Goal: Task Accomplishment & Management: Complete application form

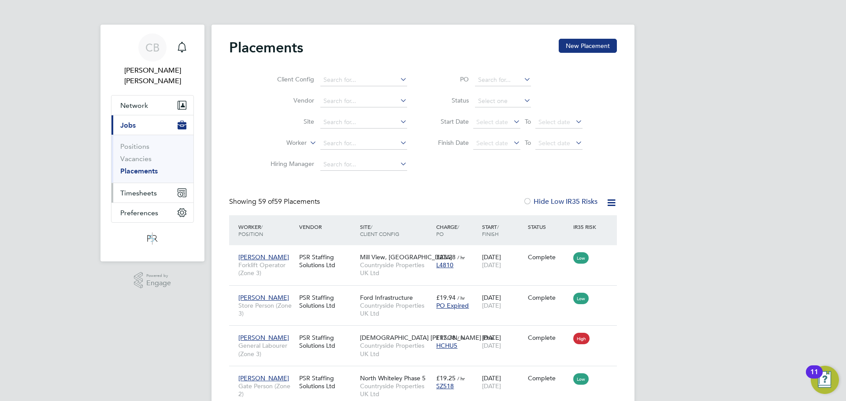
click at [155, 187] on button "Timesheets" at bounding box center [152, 192] width 82 height 19
click at [153, 162] on link "Timesheets" at bounding box center [138, 166] width 37 height 8
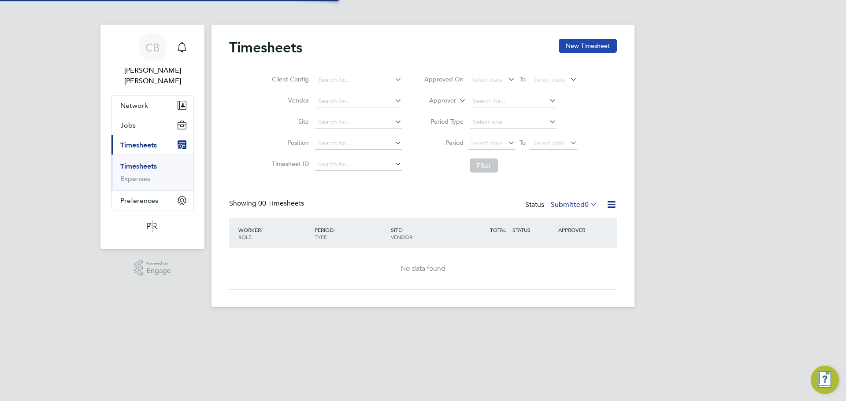
click at [585, 46] on button "New Timesheet" at bounding box center [588, 46] width 58 height 14
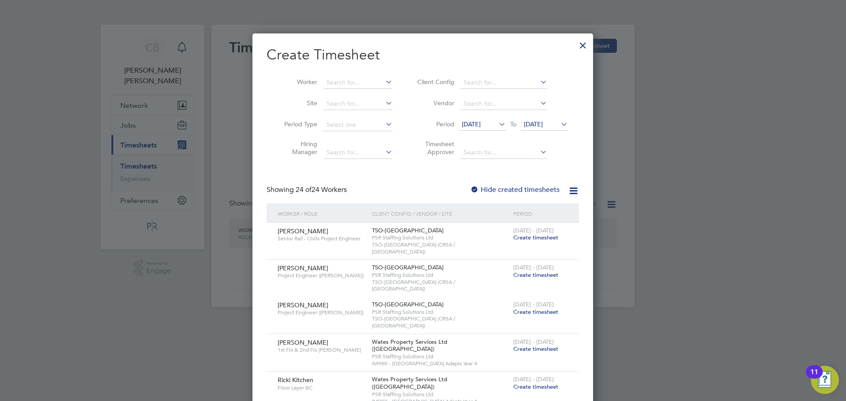
click at [357, 75] on li "Worker" at bounding box center [334, 82] width 137 height 21
click at [353, 86] on input at bounding box center [357, 83] width 69 height 12
type input "F"
click at [369, 111] on li "[PERSON_NAME]" at bounding box center [361, 106] width 76 height 12
type input "[PERSON_NAME]"
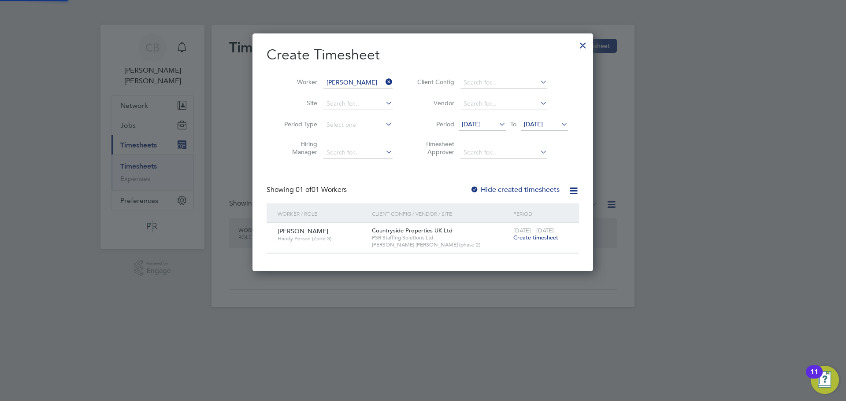
scroll to position [237, 341]
click at [542, 235] on span "Create timesheet" at bounding box center [535, 237] width 45 height 7
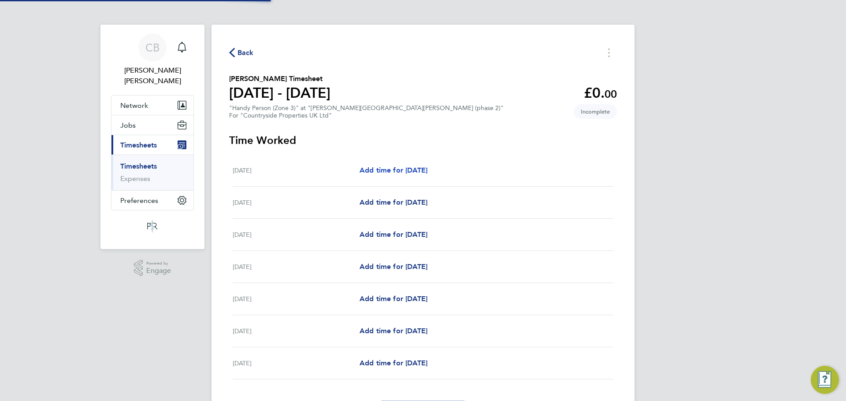
drag, startPoint x: 411, startPoint y: 180, endPoint x: 420, endPoint y: 172, distance: 12.2
click at [411, 179] on div "[DATE] Add time for [DATE] Add time for [DATE]" at bounding box center [423, 171] width 381 height 32
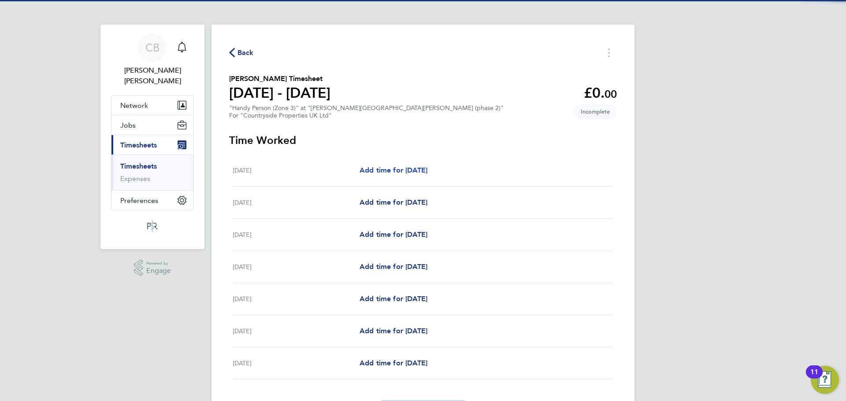
click at [420, 171] on span "Add time for [DATE]" at bounding box center [393, 170] width 68 height 8
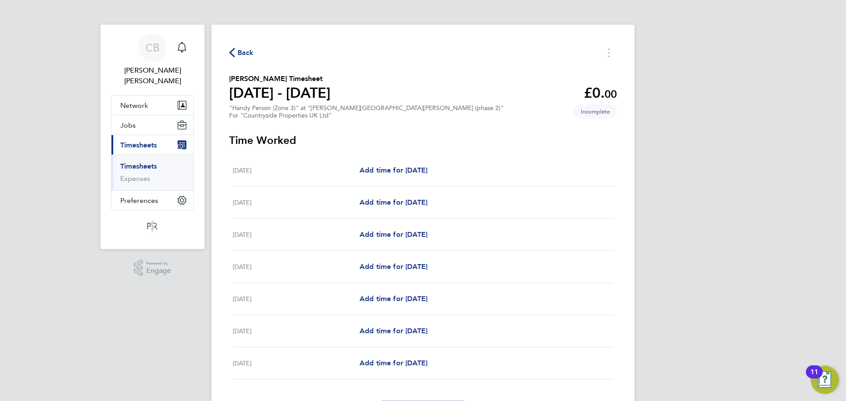
select select "30"
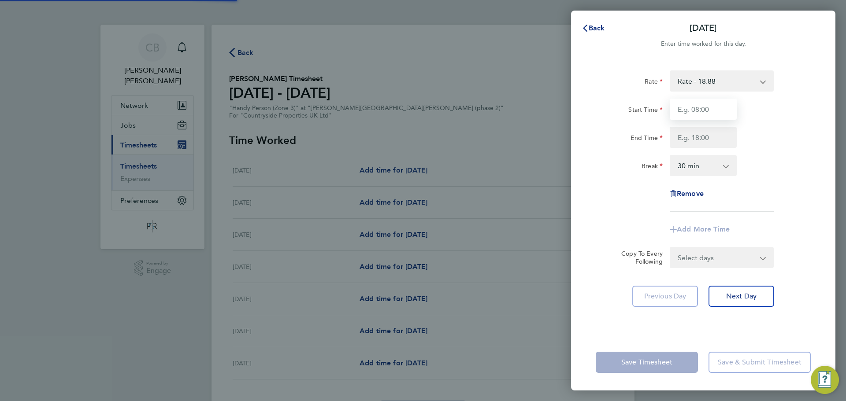
click at [702, 108] on input "Start Time" at bounding box center [703, 109] width 67 height 21
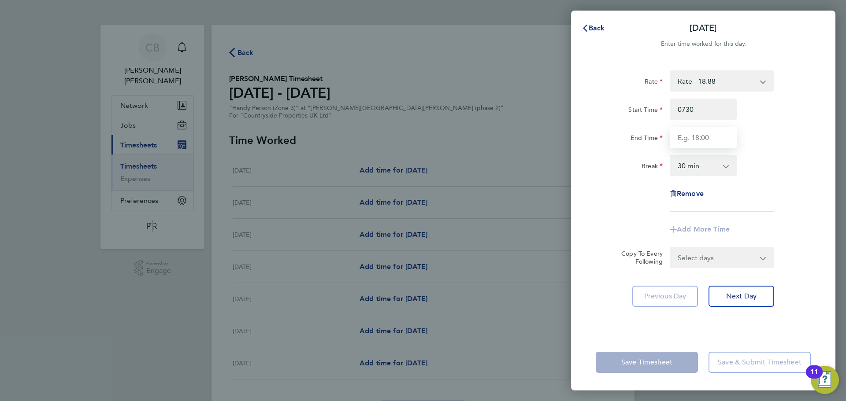
type input "07:30"
click at [695, 140] on input "End Time" at bounding box center [703, 137] width 67 height 21
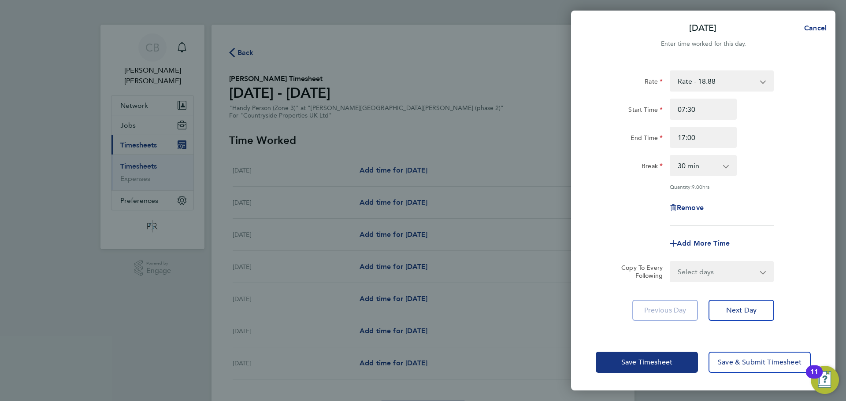
click at [771, 117] on div "Start Time 07:30" at bounding box center [703, 109] width 222 height 21
click at [718, 174] on select "0 min 15 min 30 min 45 min 60 min 75 min 90 min" at bounding box center [697, 165] width 55 height 19
click at [768, 177] on div "Rate Rate - 18.88 Start Time 07:30 End Time 17:00 Break 0 min 15 min 30 min 45 …" at bounding box center [703, 147] width 215 height 155
click at [709, 116] on input "07:30" at bounding box center [703, 109] width 67 height 21
click at [703, 144] on input "17:00" at bounding box center [703, 137] width 67 height 21
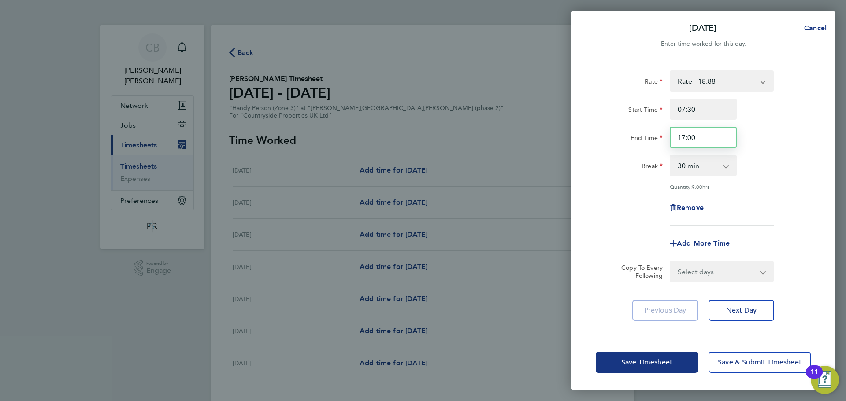
click at [703, 144] on input "17:00" at bounding box center [703, 137] width 67 height 21
type input "17:30"
click at [722, 111] on input "07:30" at bounding box center [703, 109] width 67 height 21
type input "07:00"
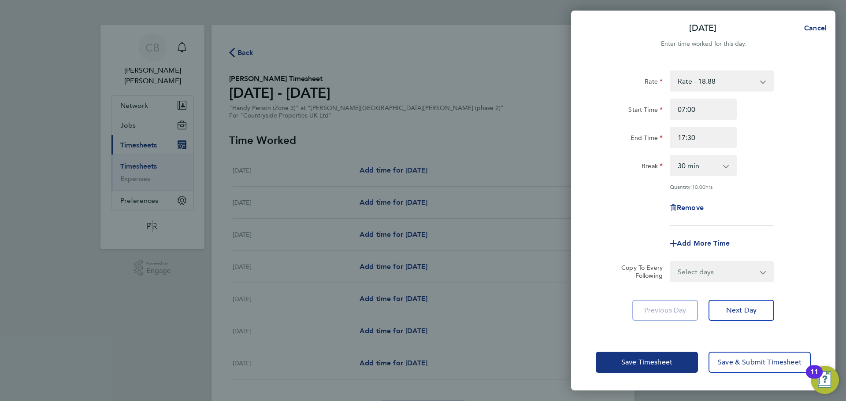
click at [731, 265] on form "Rate Rate - 18.88 Start Time 07:00 End Time 17:30 Break 0 min 15 min 30 min 45 …" at bounding box center [703, 176] width 215 height 212
drag, startPoint x: 731, startPoint y: 265, endPoint x: 725, endPoint y: 278, distance: 13.6
click at [731, 265] on select "Select days Day Weekday (Mon-Fri) Weekend (Sat-Sun) [DATE] [DATE] [DATE] [DATE]…" at bounding box center [716, 271] width 93 height 19
select select "WEEKDAY"
click at [670, 262] on select "Select days Day Weekday (Mon-Fri) Weekend (Sat-Sun) [DATE] [DATE] [DATE] [DATE]…" at bounding box center [716, 271] width 93 height 19
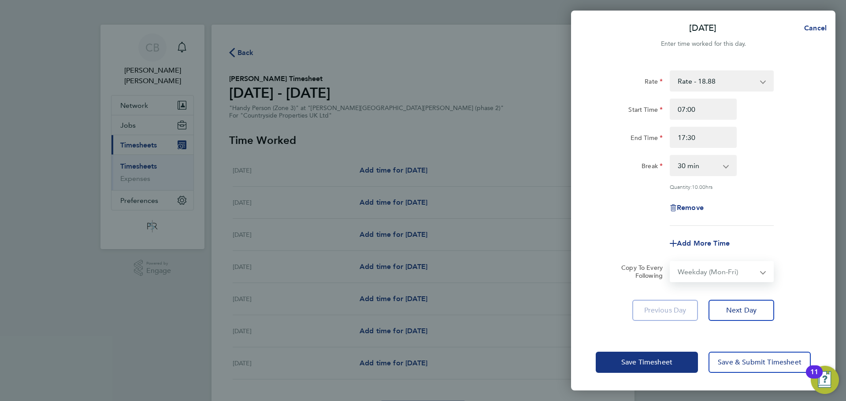
select select "[DATE]"
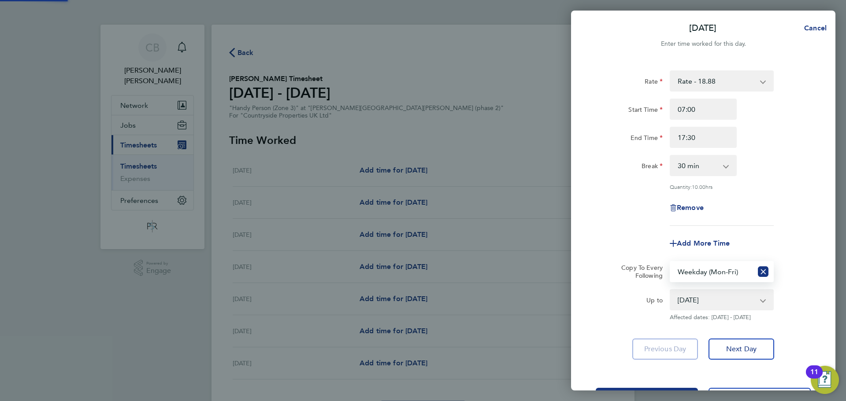
scroll to position [35, 0]
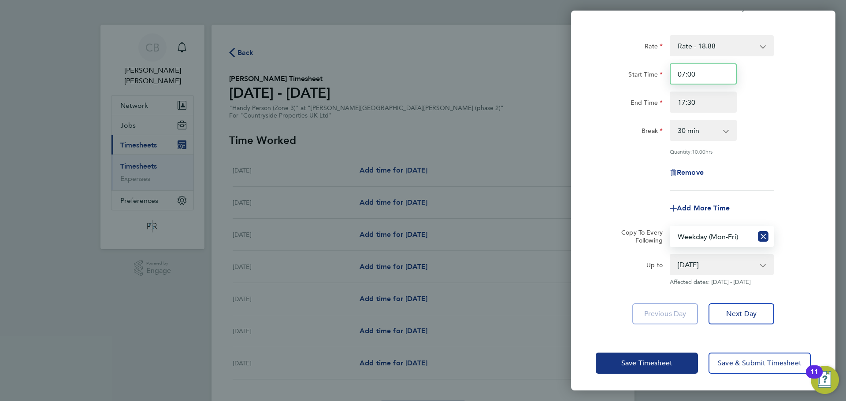
click at [721, 78] on input "07:00" at bounding box center [703, 73] width 67 height 21
type input "07:30"
click at [710, 129] on select "0 min 15 min 30 min 45 min 60 min 75 min 90 min" at bounding box center [697, 130] width 55 height 19
click at [770, 139] on div "Break 0 min 15 min 30 min 45 min 60 min 75 min 90 min" at bounding box center [703, 130] width 222 height 21
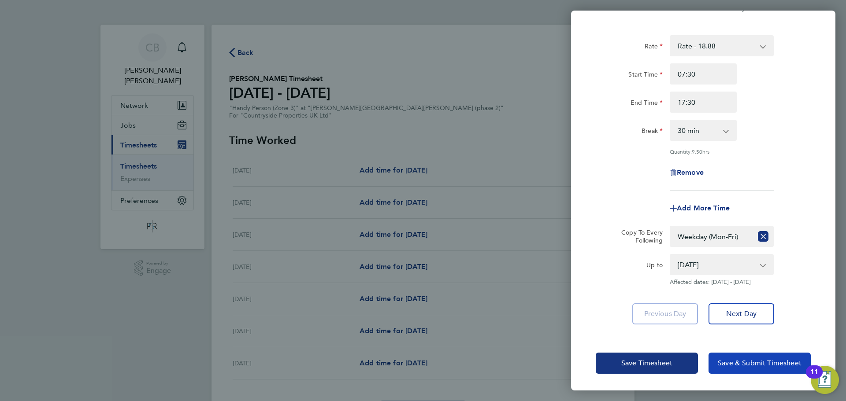
click at [733, 359] on span "Save & Submit Timesheet" at bounding box center [760, 363] width 84 height 9
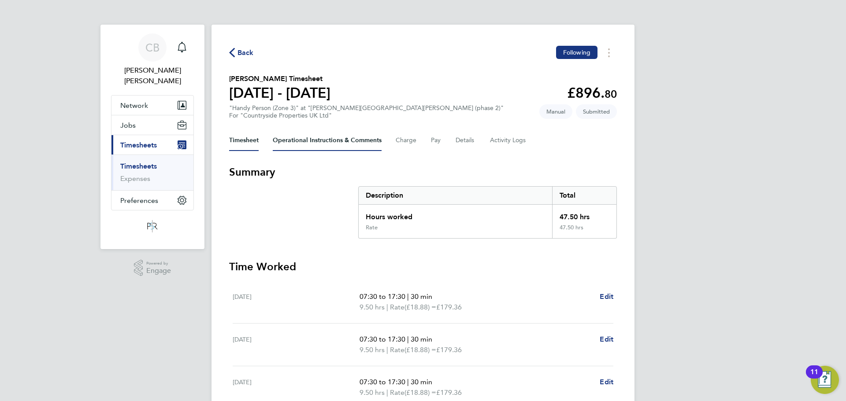
click at [290, 143] on Comments-tab "Operational Instructions & Comments" at bounding box center [327, 140] width 109 height 21
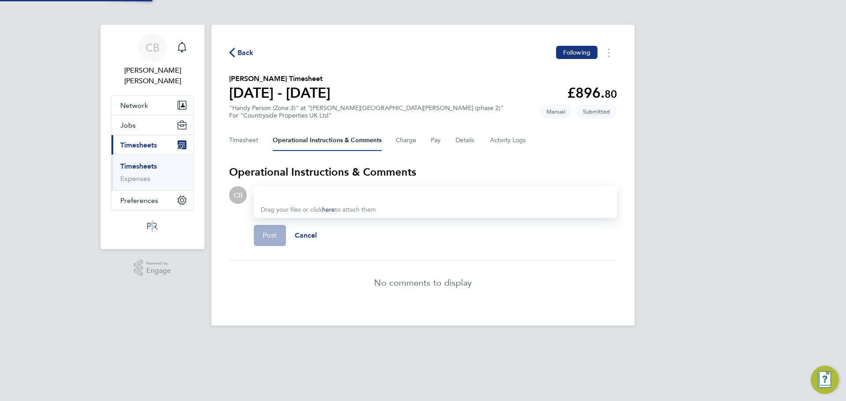
drag, startPoint x: 418, startPoint y: 132, endPoint x: 425, endPoint y: 132, distance: 7.0
click at [418, 132] on div "Timesheet Operational Instructions & Comments Charge Pay Details Activity Logs" at bounding box center [423, 140] width 388 height 21
click at [490, 133] on Logs-tab "Activity Logs" at bounding box center [508, 140] width 37 height 21
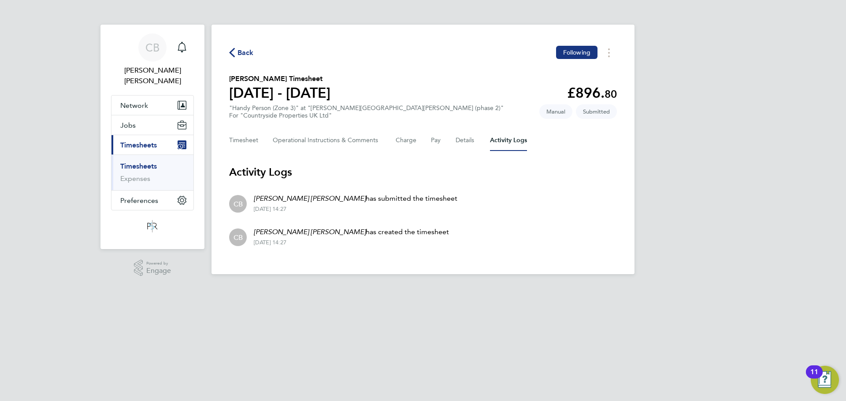
click at [251, 61] on div "Back Following [PERSON_NAME] Timesheet [DATE] - [DATE] £896. 80 "Handy Person (…" at bounding box center [422, 150] width 423 height 250
click at [247, 55] on span "Back" at bounding box center [245, 53] width 16 height 11
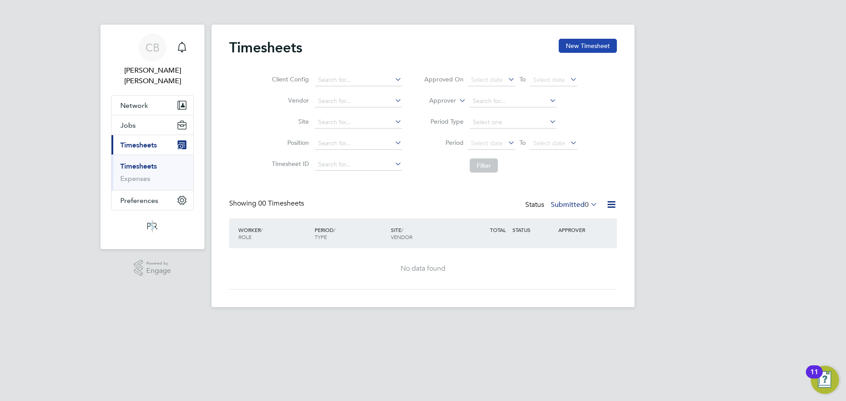
click at [580, 48] on button "New Timesheet" at bounding box center [588, 46] width 58 height 14
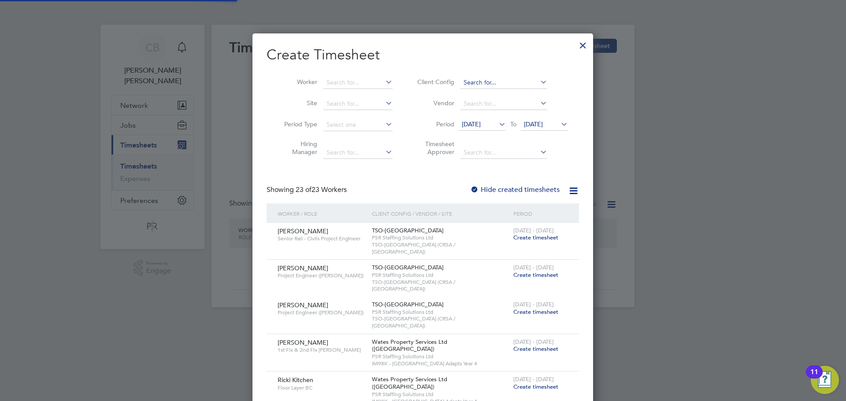
scroll to position [4, 4]
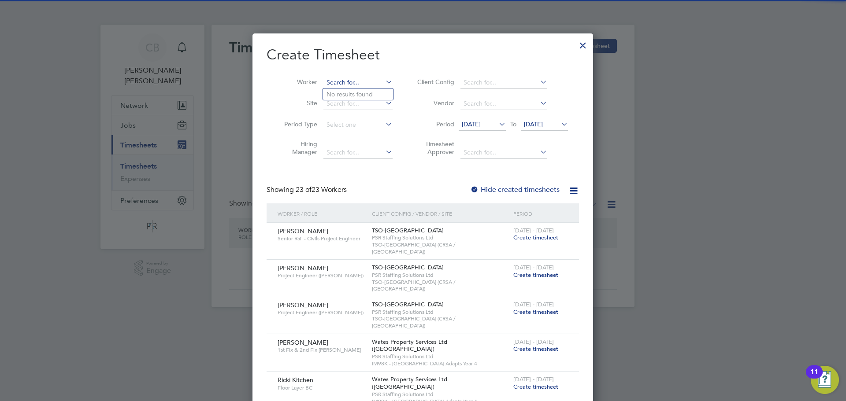
click at [368, 78] on input at bounding box center [357, 83] width 69 height 12
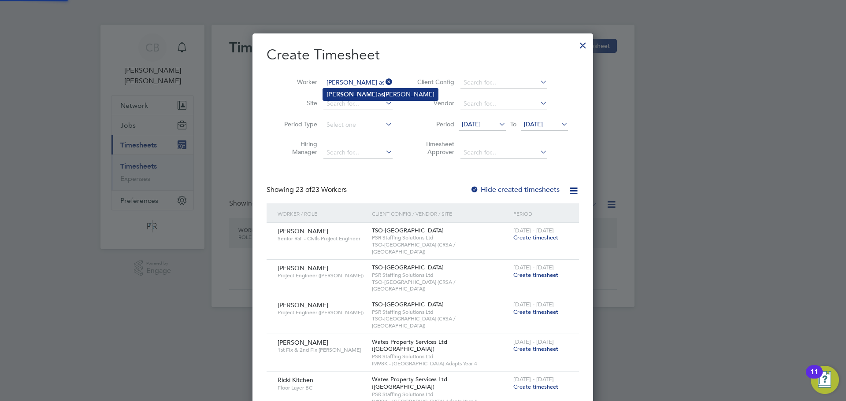
click at [369, 93] on li "[PERSON_NAME] as [PERSON_NAME]" at bounding box center [380, 95] width 115 height 12
type input "[PERSON_NAME]"
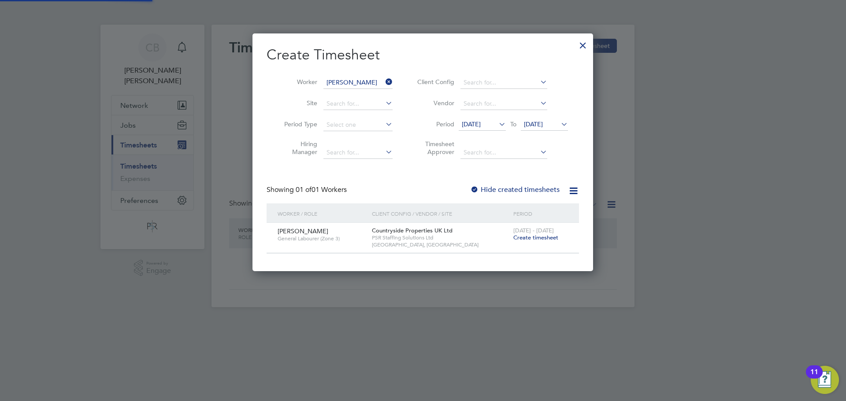
scroll to position [237, 341]
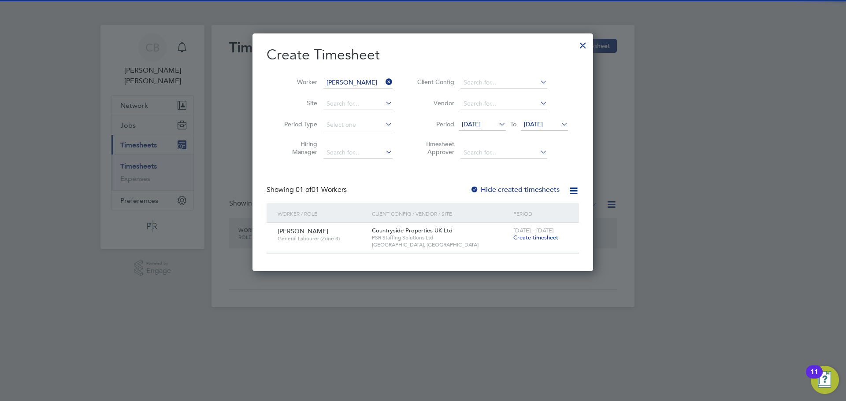
click at [536, 239] on span "Create timesheet" at bounding box center [535, 237] width 45 height 7
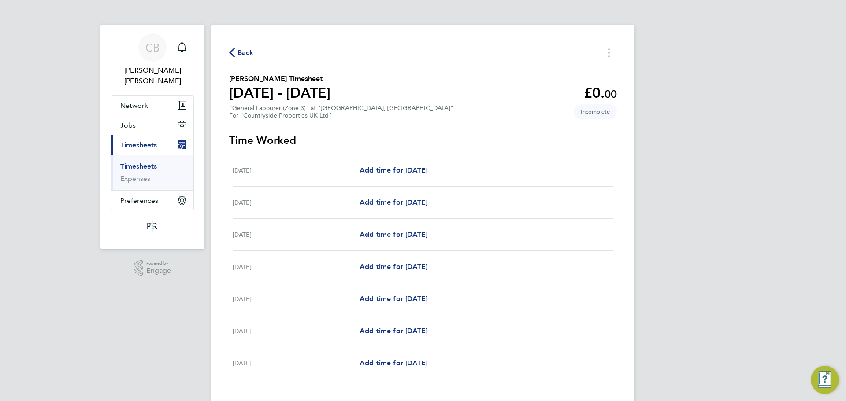
click at [425, 162] on div "[DATE] Add time for [DATE] Add time for [DATE]" at bounding box center [423, 171] width 381 height 32
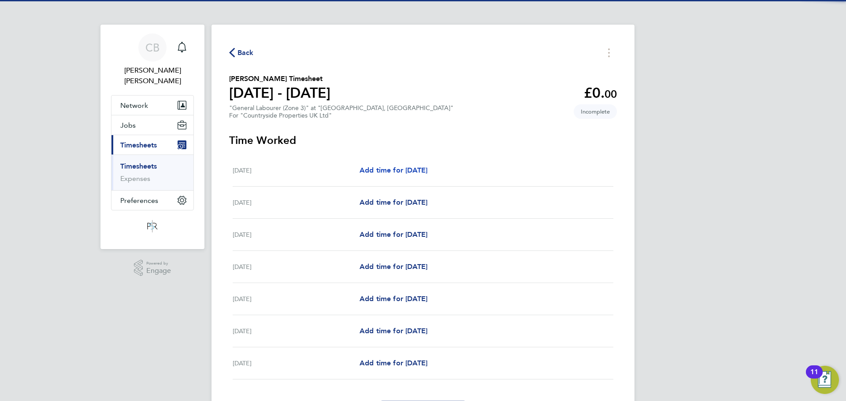
click at [423, 167] on span "Add time for [DATE]" at bounding box center [393, 170] width 68 height 8
select select "30"
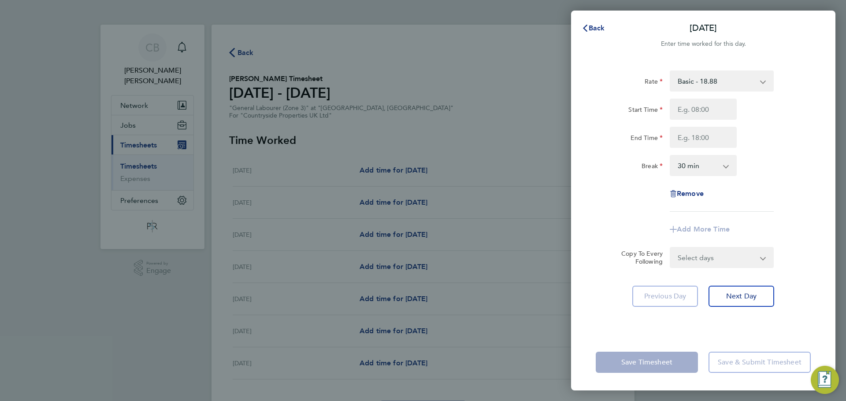
drag, startPoint x: 729, startPoint y: 84, endPoint x: 711, endPoint y: 107, distance: 28.6
click at [722, 96] on div "Rate Basic - 18.88 Start Time End Time Break 0 min 15 min 30 min 45 min 60 min …" at bounding box center [703, 140] width 215 height 141
click at [711, 107] on input "Start Time" at bounding box center [703, 109] width 67 height 21
type input "07:30"
click at [700, 130] on input "End Time" at bounding box center [703, 137] width 67 height 21
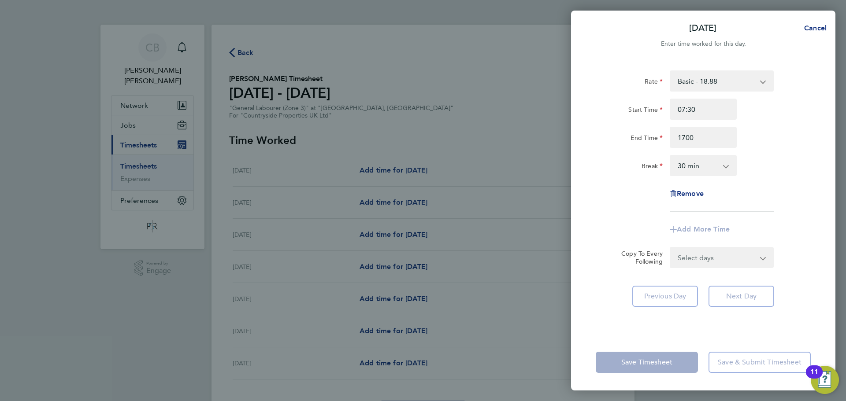
type input "17:00"
drag, startPoint x: 738, startPoint y: 129, endPoint x: 748, endPoint y: 133, distance: 10.5
click at [748, 133] on div "End Time 17:00" at bounding box center [703, 137] width 222 height 21
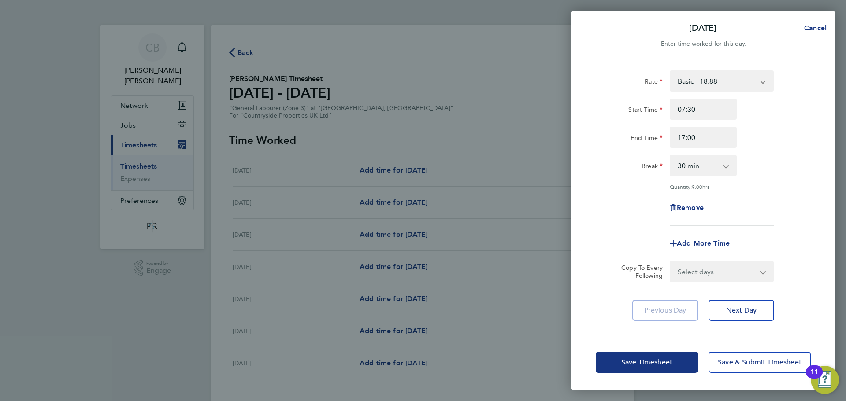
click at [722, 289] on div "Rate Basic - 18.88 Start Time 07:30 End Time 17:00 Break 0 min 15 min 30 min 45…" at bounding box center [703, 197] width 264 height 274
click at [725, 279] on select "Select days Day Weekday (Mon-Fri) Weekend (Sat-Sun) [DATE] [DATE] [DATE] [DATE]…" at bounding box center [716, 271] width 93 height 19
select select "WEEKDAY"
click at [670, 262] on select "Select days Day Weekday (Mon-Fri) Weekend (Sat-Sun) [DATE] [DATE] [DATE] [DATE]…" at bounding box center [716, 271] width 93 height 19
select select "[DATE]"
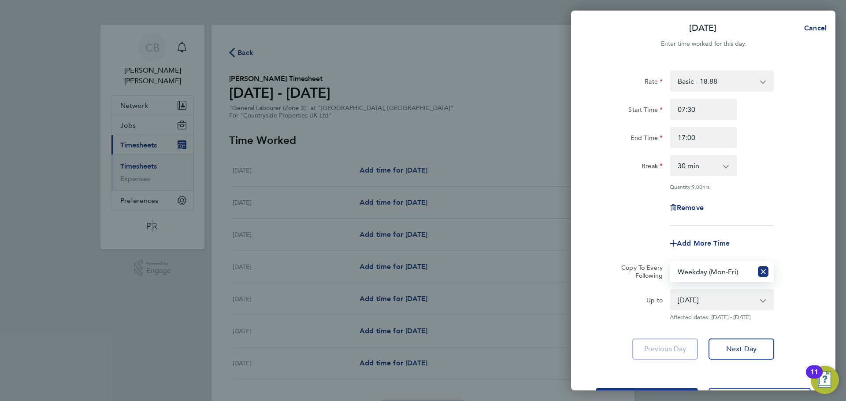
scroll to position [35, 0]
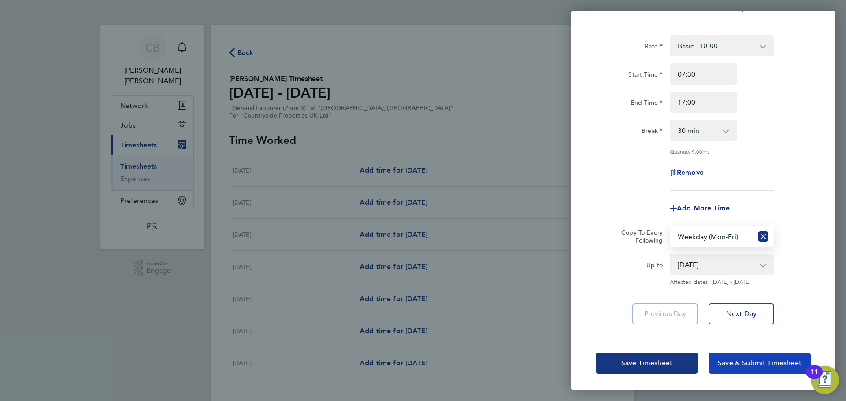
click at [749, 358] on button "Save & Submit Timesheet" at bounding box center [759, 363] width 102 height 21
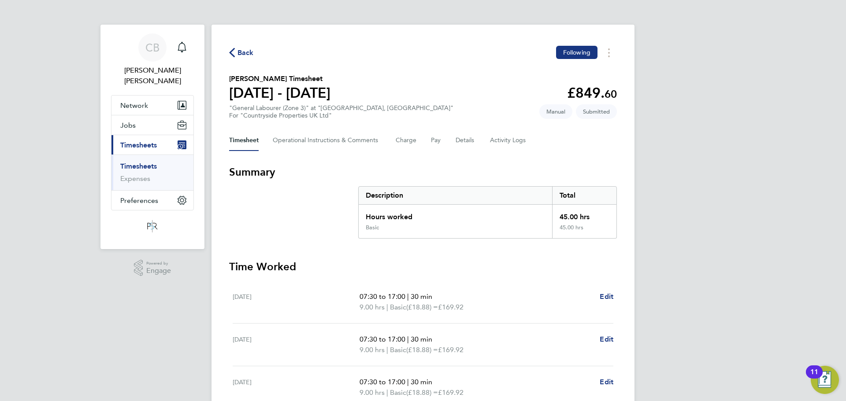
click at [246, 56] on span "Back" at bounding box center [245, 53] width 16 height 11
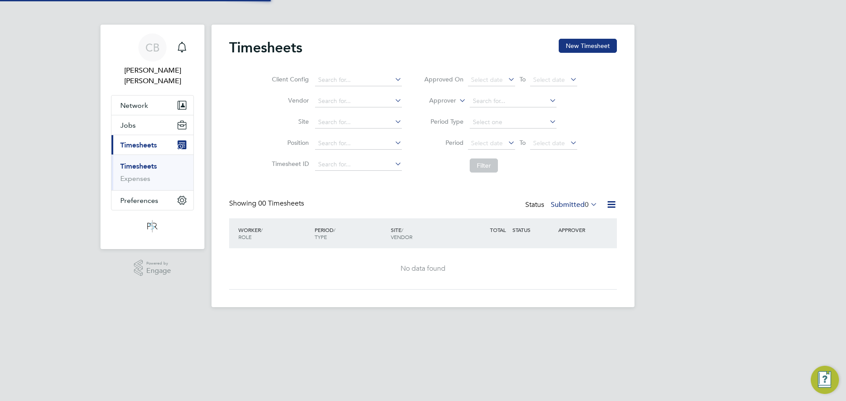
click at [619, 53] on div "Timesheets New Timesheet Client Config Vendor Site Position Timesheet ID Approv…" at bounding box center [422, 166] width 423 height 283
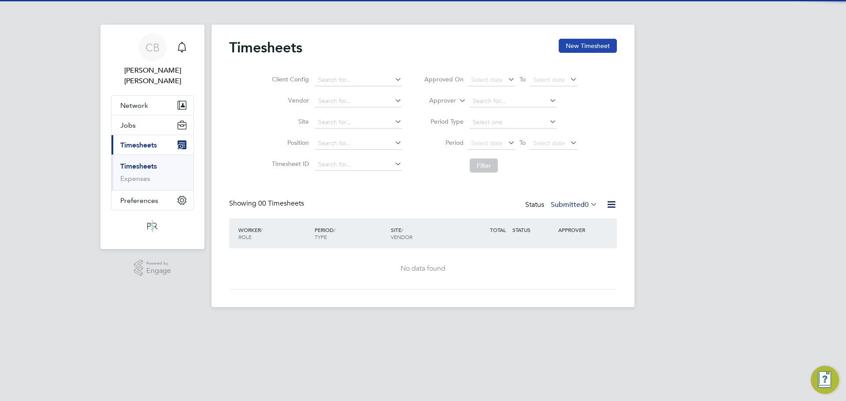
click at [606, 49] on button "New Timesheet" at bounding box center [588, 46] width 58 height 14
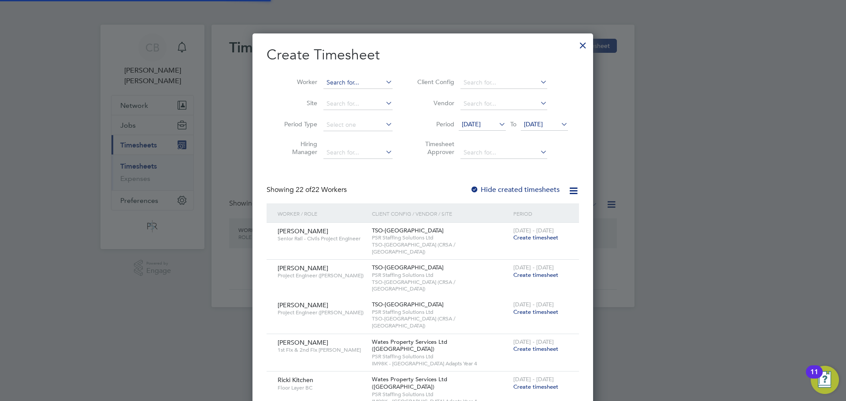
scroll to position [996, 341]
click at [370, 82] on input at bounding box center [357, 83] width 69 height 12
type input "Miracle"
click at [370, 82] on input at bounding box center [357, 83] width 69 height 12
click at [370, 117] on li "Mira cle Owuamalam" at bounding box center [358, 118] width 70 height 12
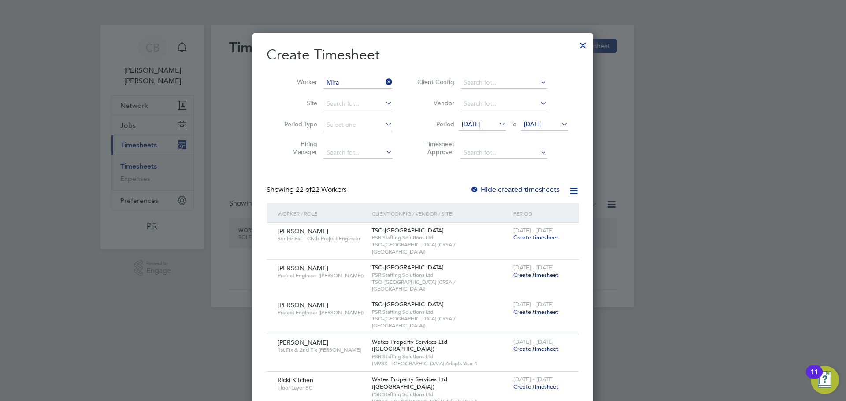
type input "Miracle Owuamalam"
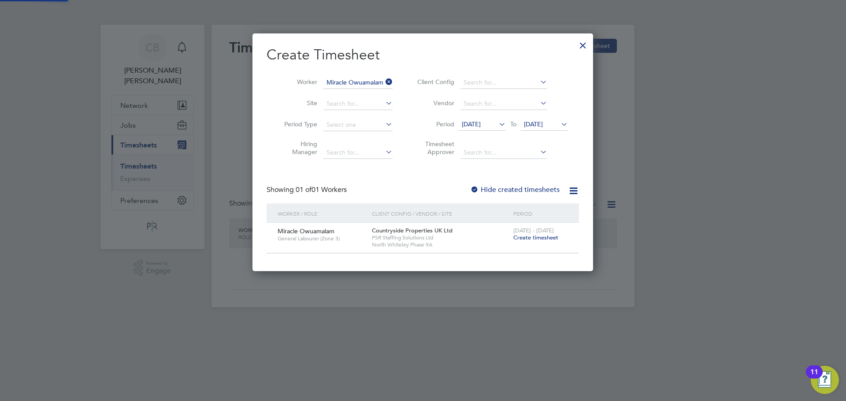
scroll to position [237, 341]
click at [528, 188] on label "Hide created timesheets" at bounding box center [514, 189] width 89 height 9
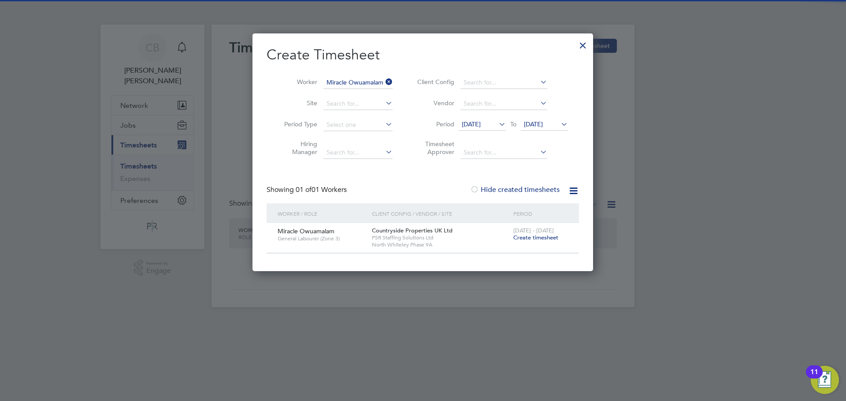
click at [543, 121] on span "[DATE]" at bounding box center [533, 124] width 19 height 8
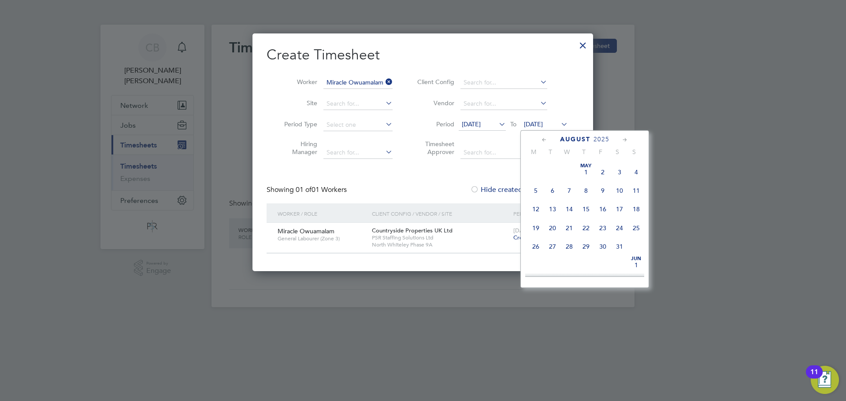
scroll to position [324, 0]
click at [639, 246] on span "7" at bounding box center [636, 238] width 17 height 17
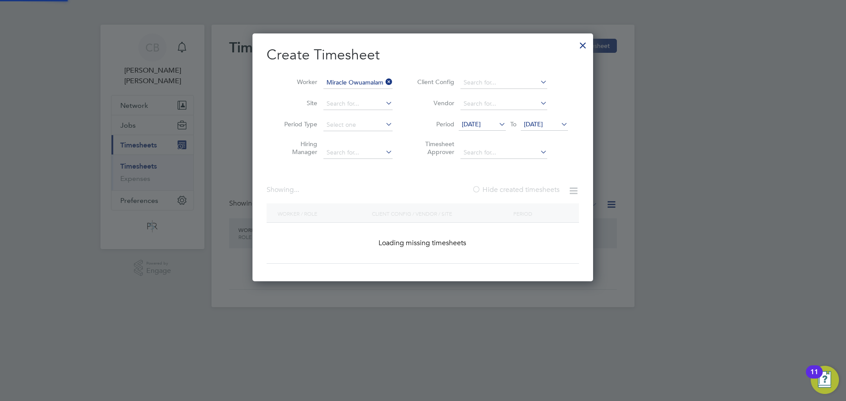
scroll to position [328, 341]
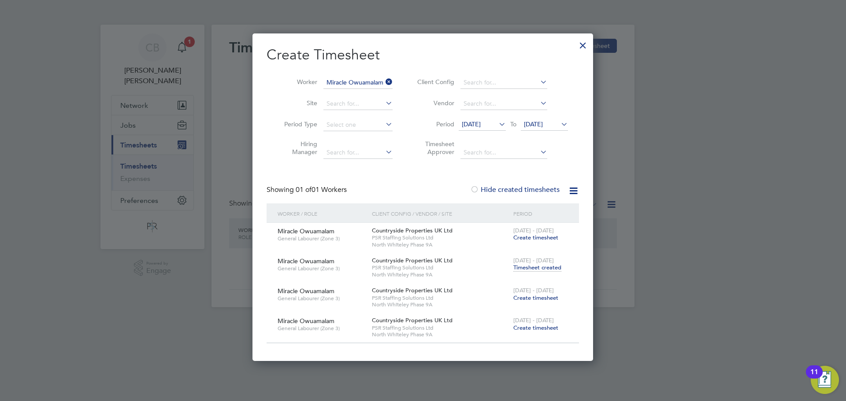
click at [583, 51] on div at bounding box center [583, 43] width 16 height 16
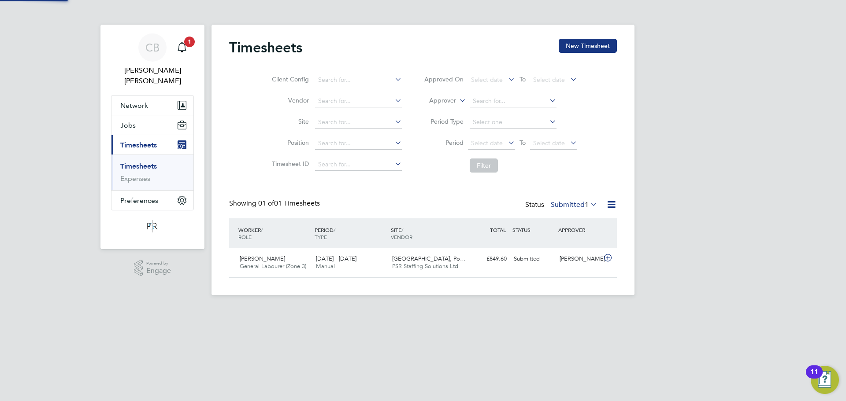
scroll to position [22, 77]
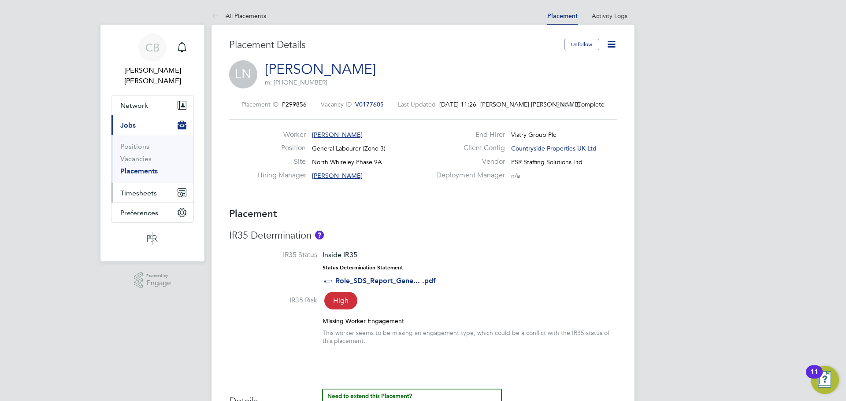
click at [145, 189] on span "Timesheets" at bounding box center [138, 193] width 37 height 8
click at [147, 162] on link "Timesheets" at bounding box center [138, 166] width 37 height 8
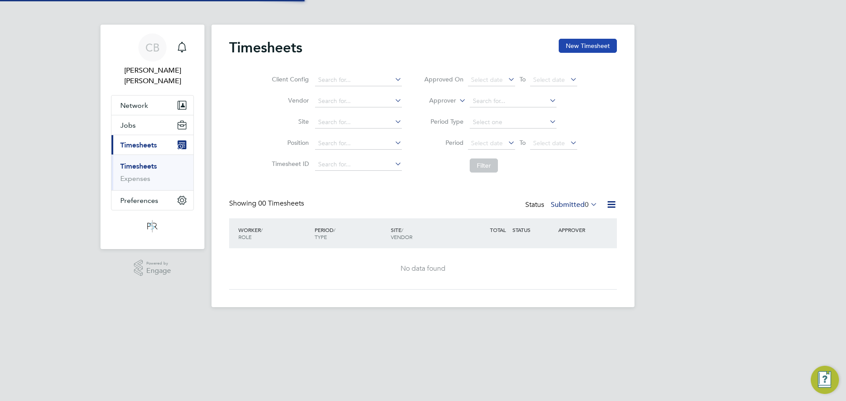
click at [597, 44] on button "New Timesheet" at bounding box center [588, 46] width 58 height 14
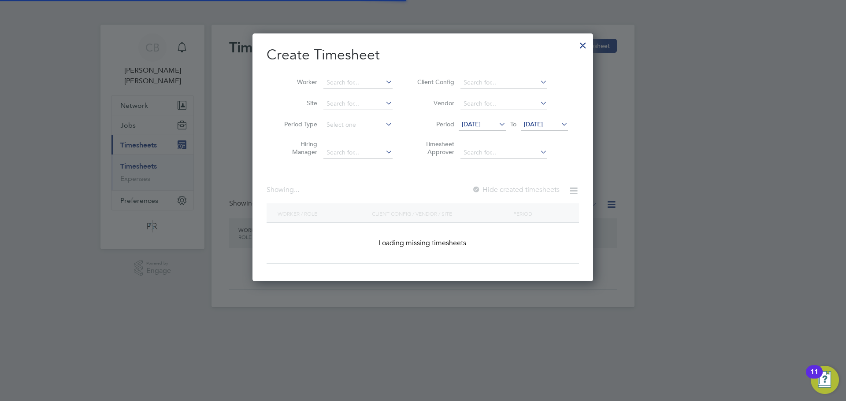
scroll to position [4, 4]
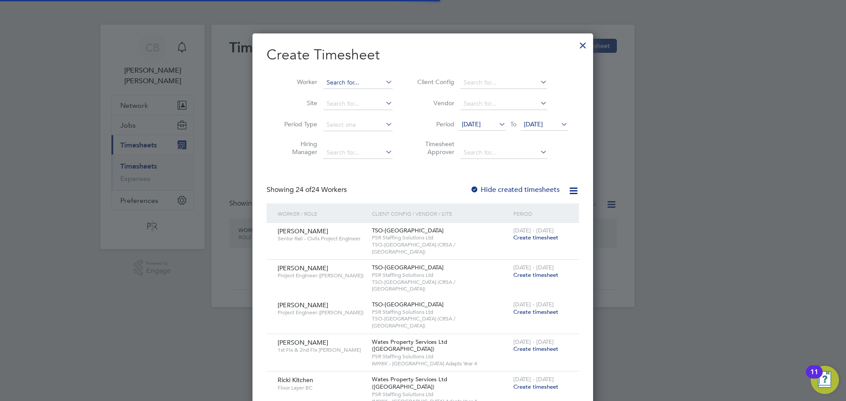
click at [361, 82] on input at bounding box center [357, 83] width 69 height 12
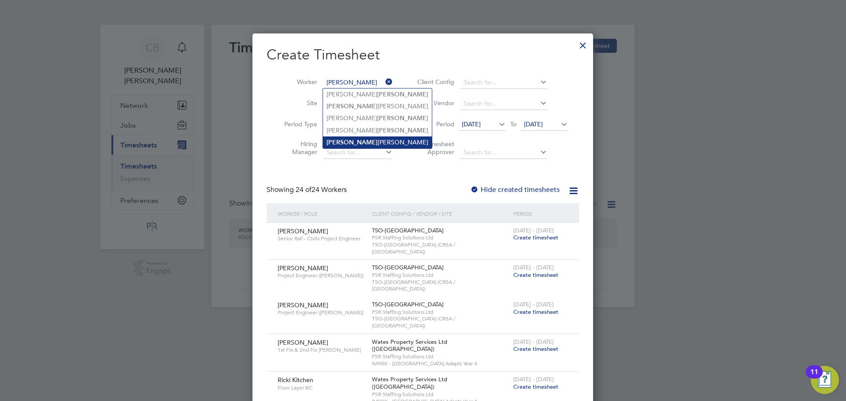
click at [360, 137] on li "Bailey Petrov" at bounding box center [377, 143] width 109 height 12
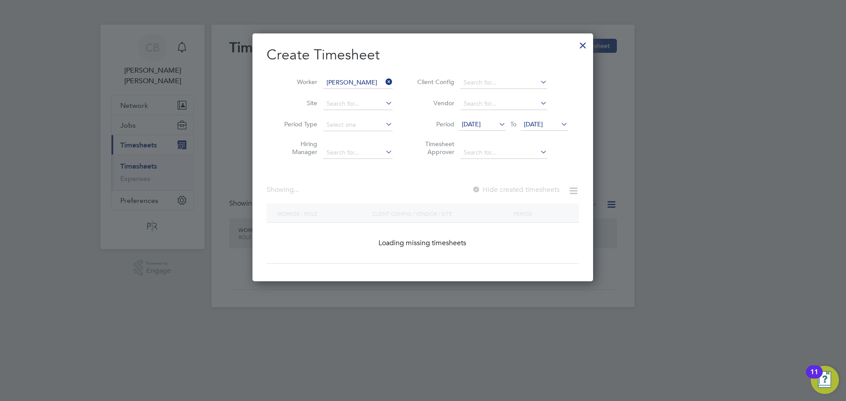
type input "[PERSON_NAME]"
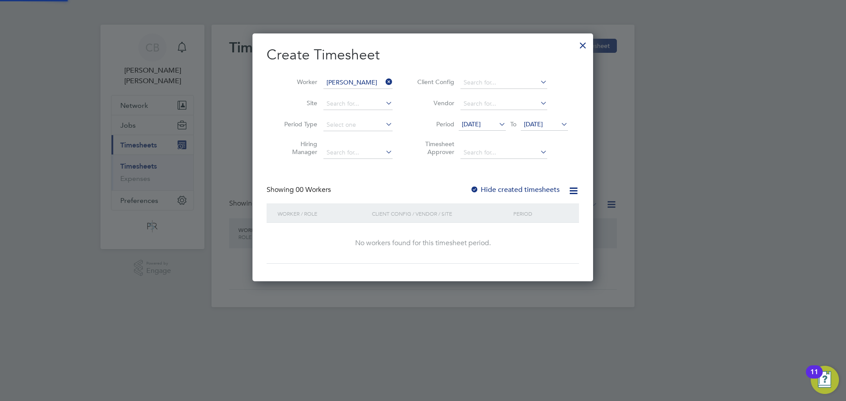
click at [517, 185] on div "Hide created timesheets" at bounding box center [515, 189] width 91 height 9
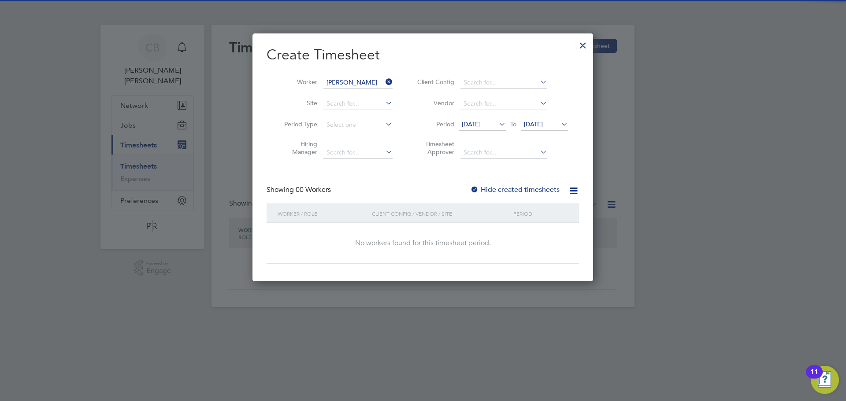
click at [512, 187] on label "Hide created timesheets" at bounding box center [514, 189] width 89 height 9
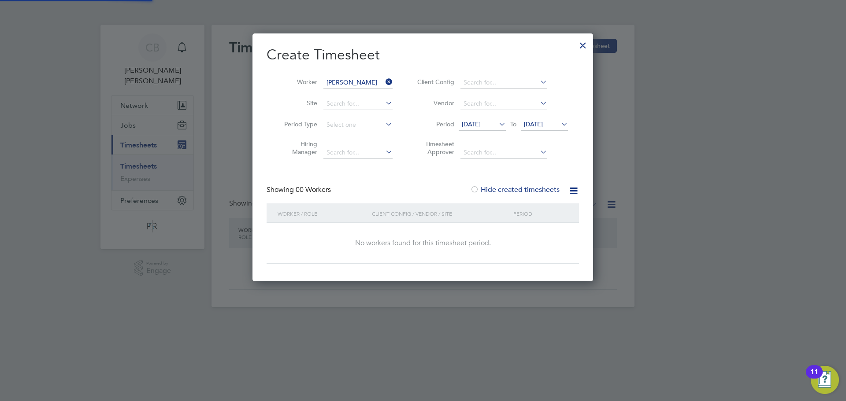
click at [543, 122] on span "[DATE]" at bounding box center [533, 124] width 19 height 8
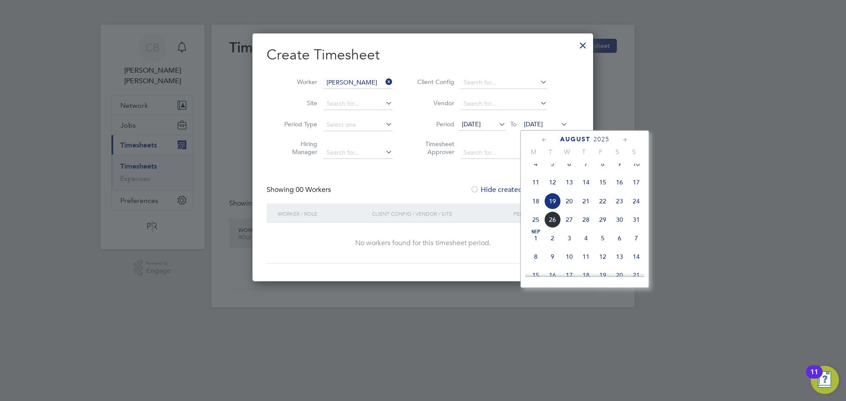
click at [635, 223] on span "31" at bounding box center [636, 219] width 17 height 17
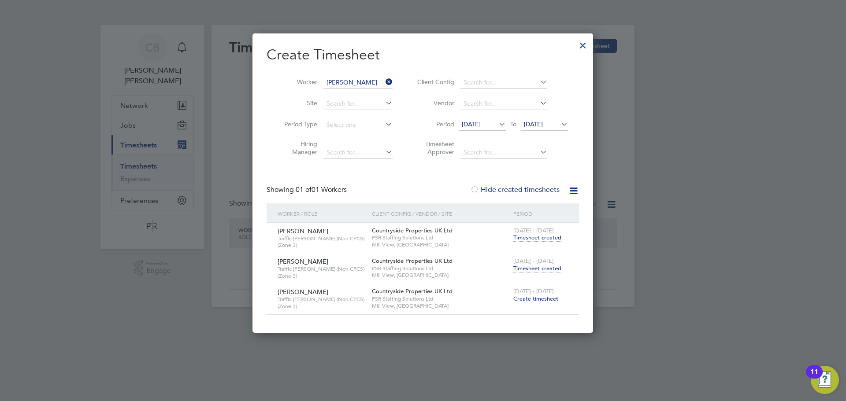
click at [542, 265] on span "Timesheet created" at bounding box center [537, 269] width 48 height 8
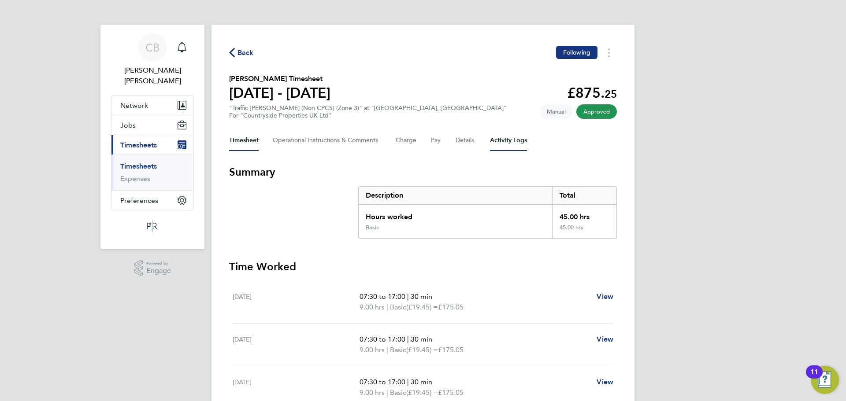
click at [507, 141] on Logs-tab "Activity Logs" at bounding box center [508, 140] width 37 height 21
